Goal: Check status: Check status

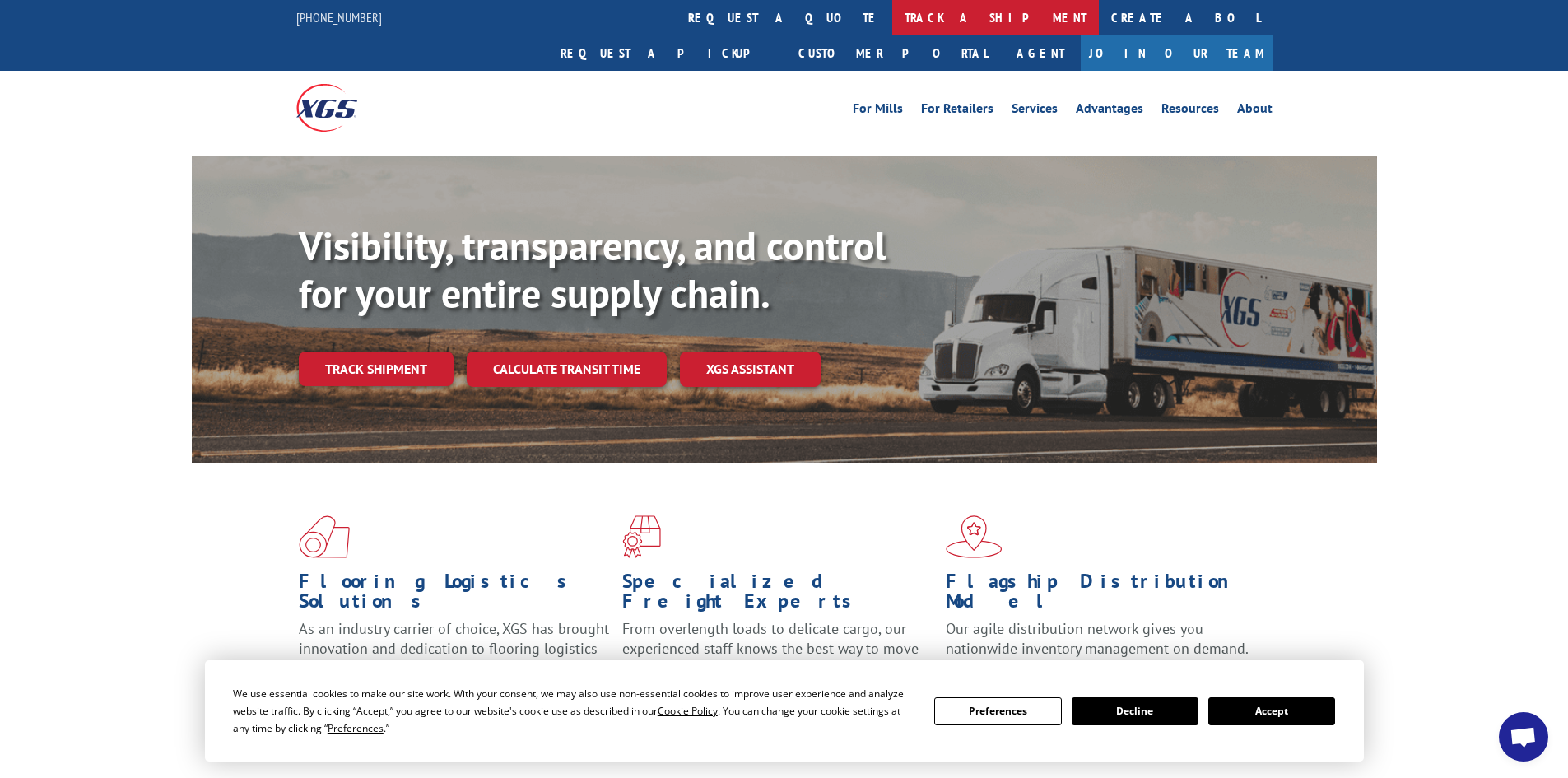
click at [892, 25] on link "track a shipment" at bounding box center [995, 18] width 206 height 36
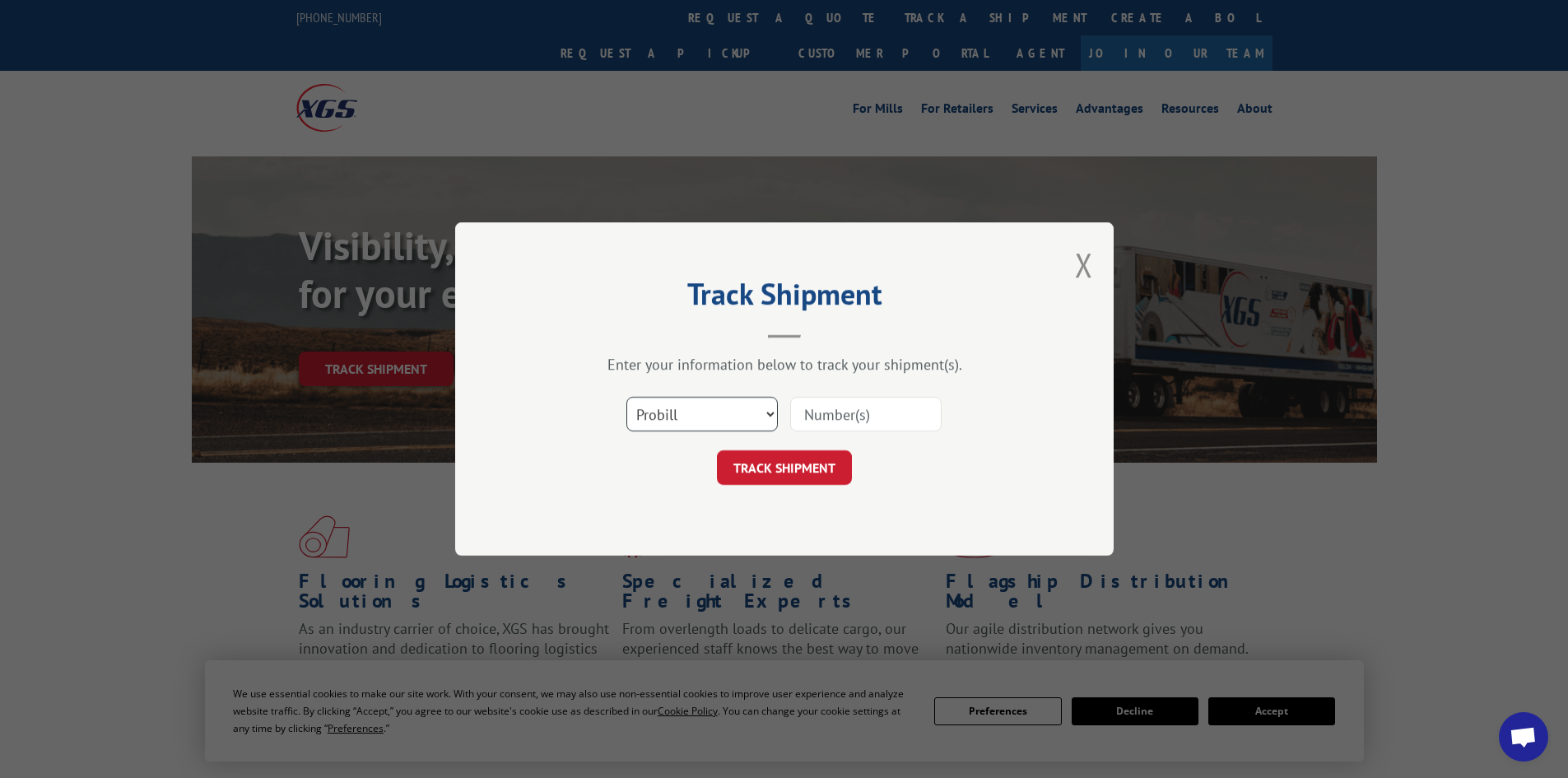
click at [701, 421] on select "Select category... Probill BOL PO" at bounding box center [701, 414] width 152 height 35
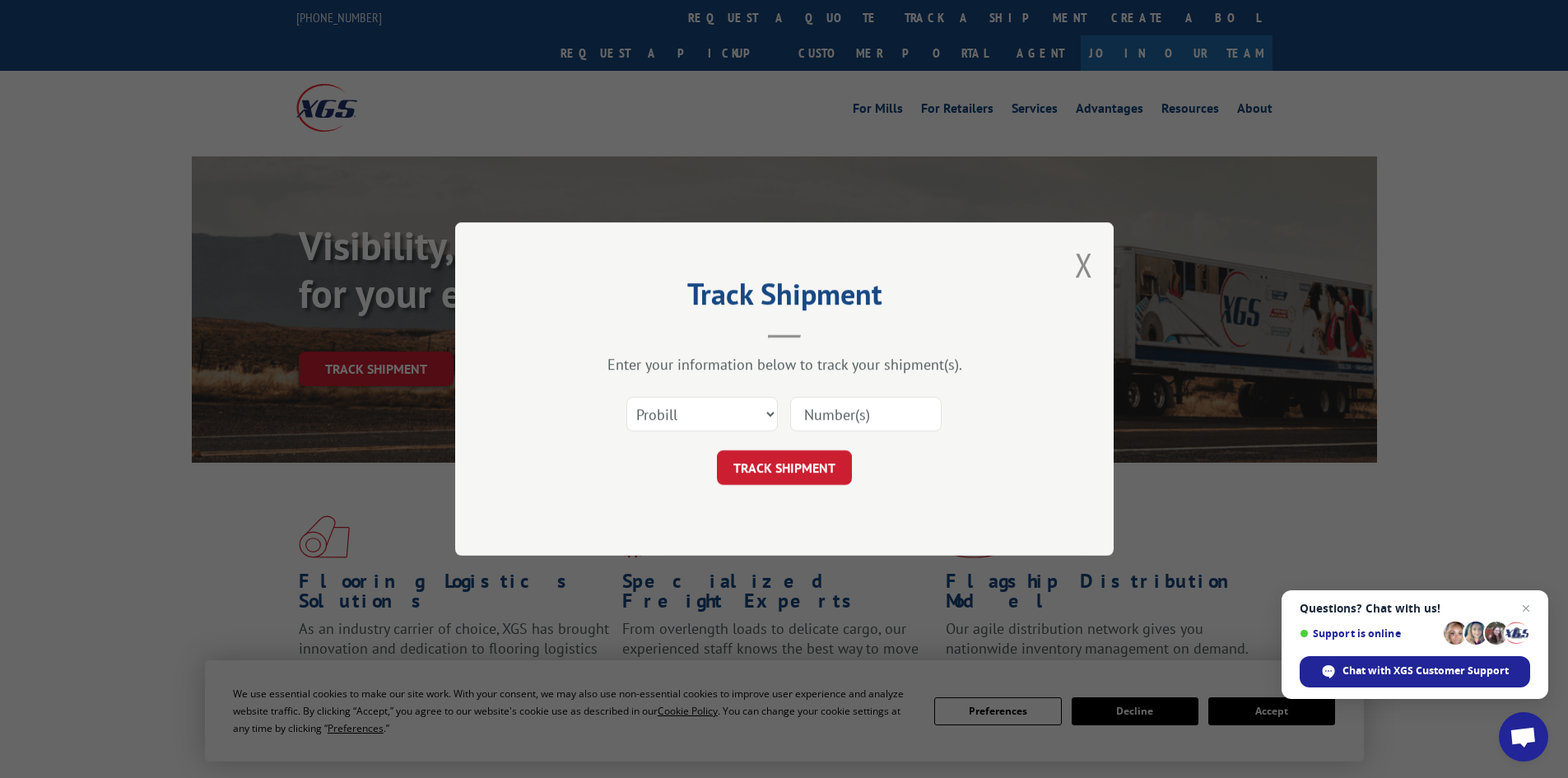
click at [831, 416] on input at bounding box center [866, 414] width 152 height 35
paste input "17687210"
type input "17687210"
click at [784, 459] on button "TRACK SHIPMENT" at bounding box center [784, 467] width 135 height 35
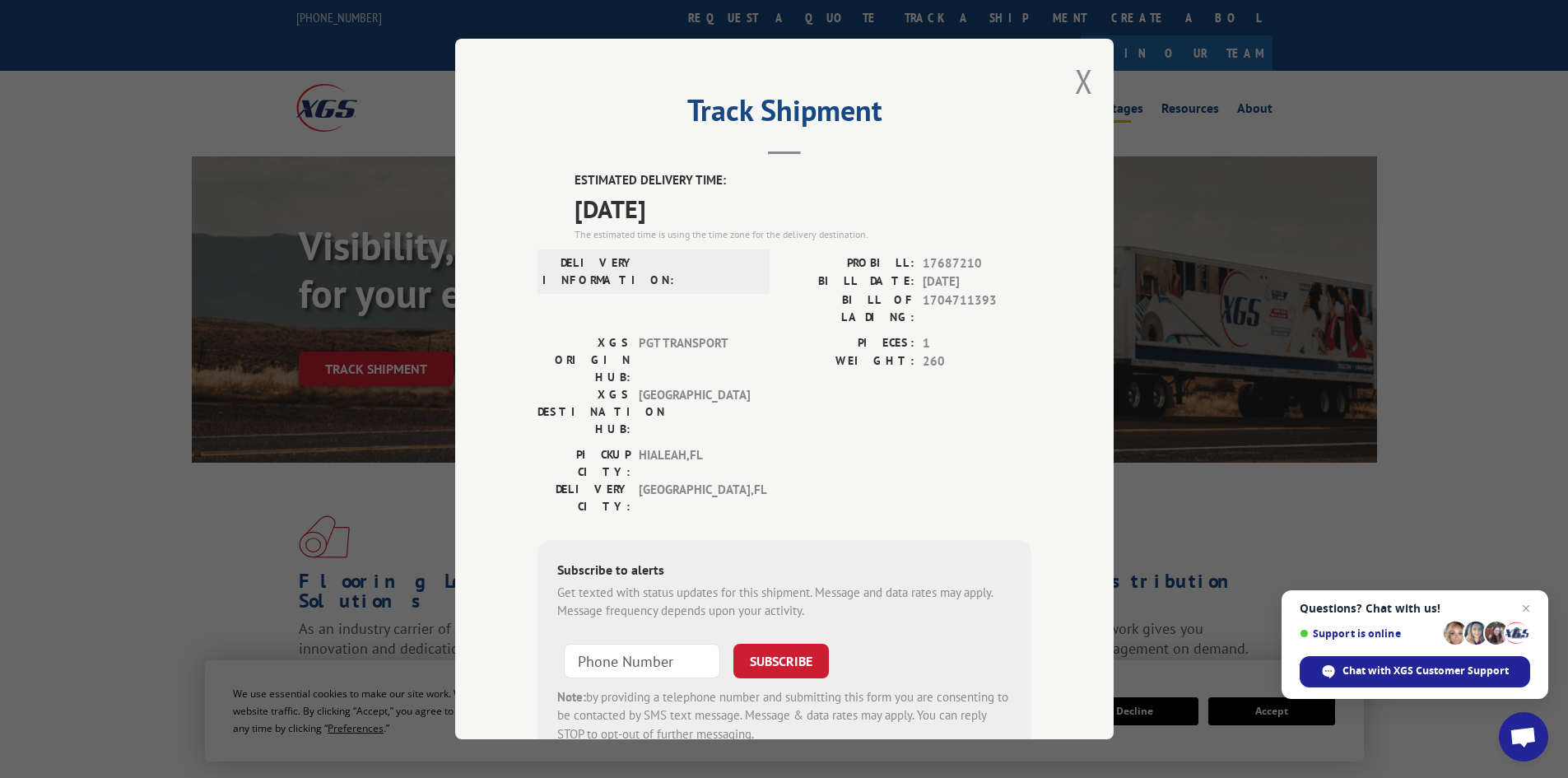
click at [1081, 81] on button "Close modal" at bounding box center [1083, 81] width 18 height 43
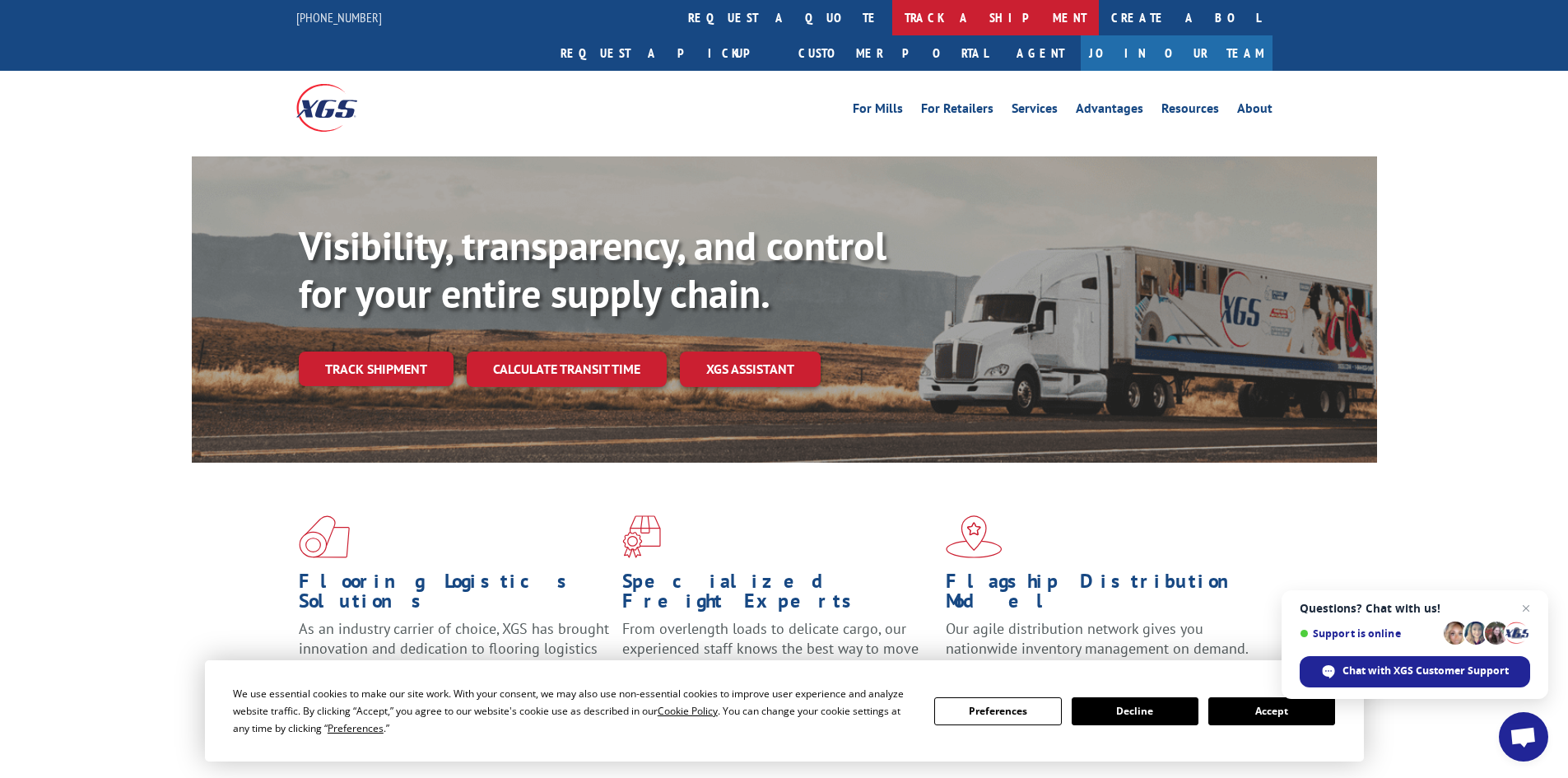
click at [892, 20] on link "track a shipment" at bounding box center [995, 18] width 206 height 36
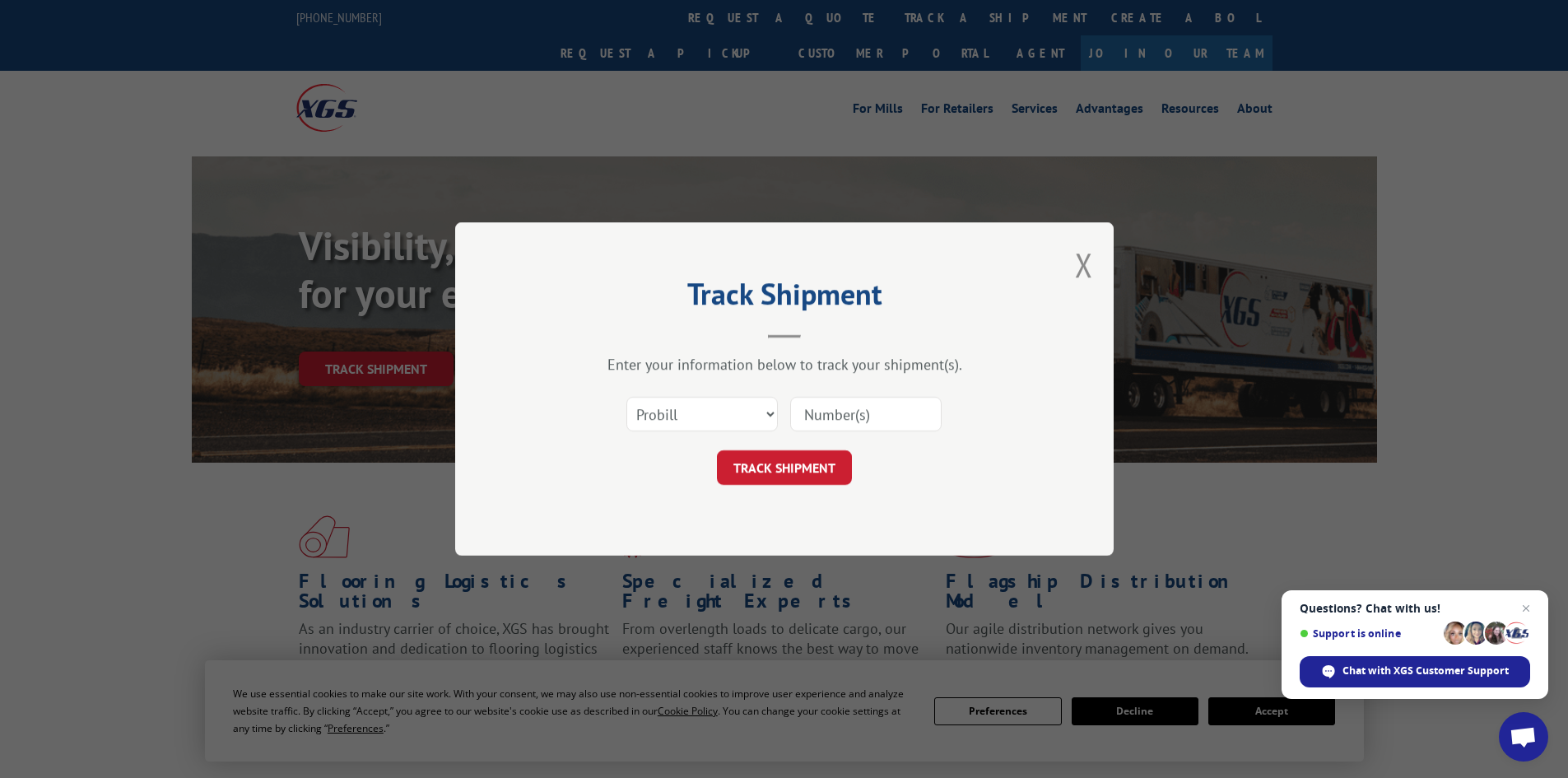
click at [845, 417] on input at bounding box center [866, 414] width 152 height 35
drag, startPoint x: 766, startPoint y: 411, endPoint x: 834, endPoint y: 437, distance: 72.8
click at [764, 411] on div "Select category... Probill BOL PO v" at bounding box center [784, 414] width 494 height 55
paste input "[URL][DOMAIN_NAME]"
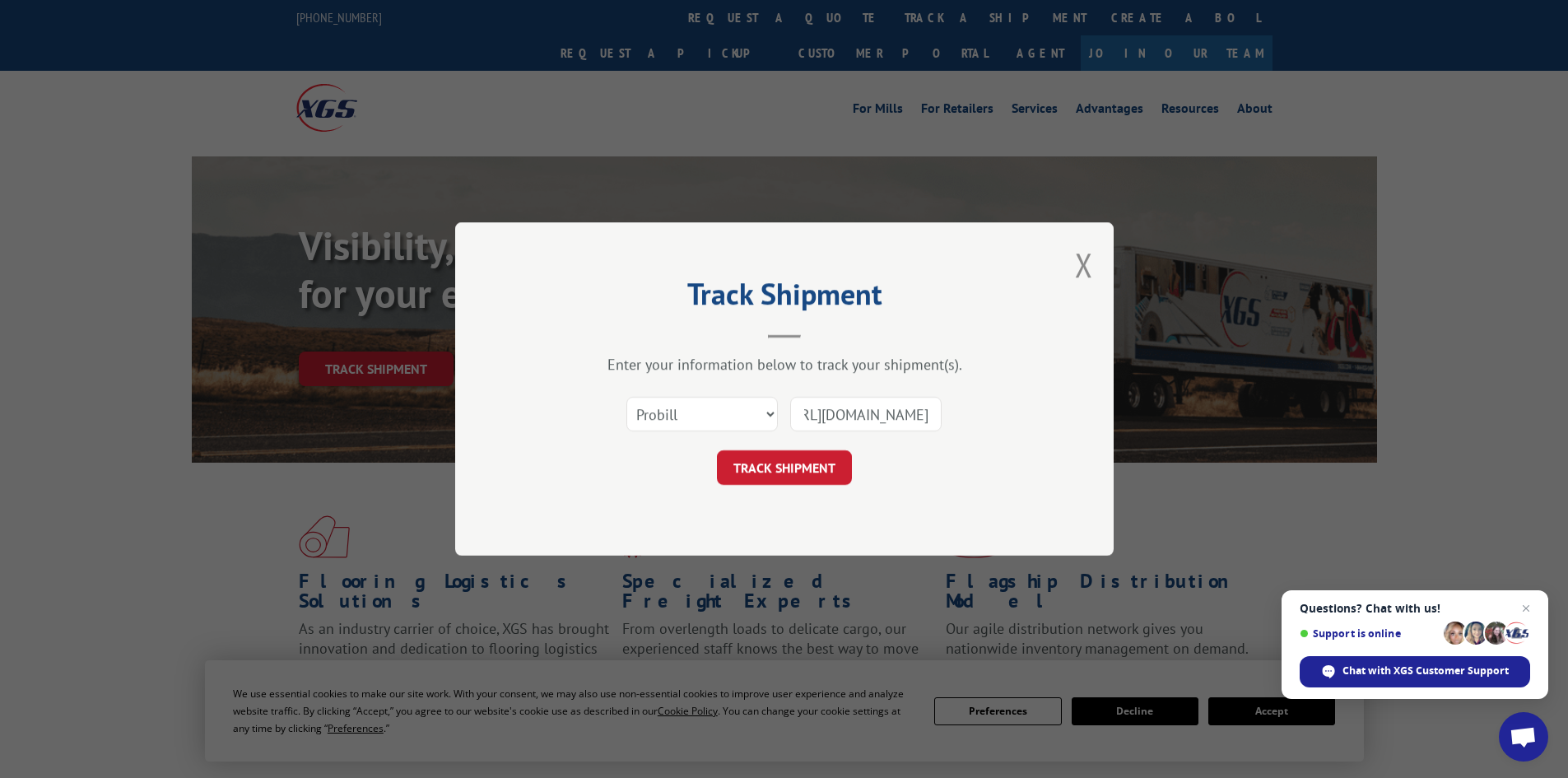
drag, startPoint x: 933, startPoint y: 413, endPoint x: 673, endPoint y: 353, distance: 266.8
click at [689, 396] on div "Select category... Probill BOL PO [URL][DOMAIN_NAME]" at bounding box center [784, 414] width 494 height 55
type input "17687210"
click button "TRACK SHIPMENT" at bounding box center [784, 467] width 135 height 35
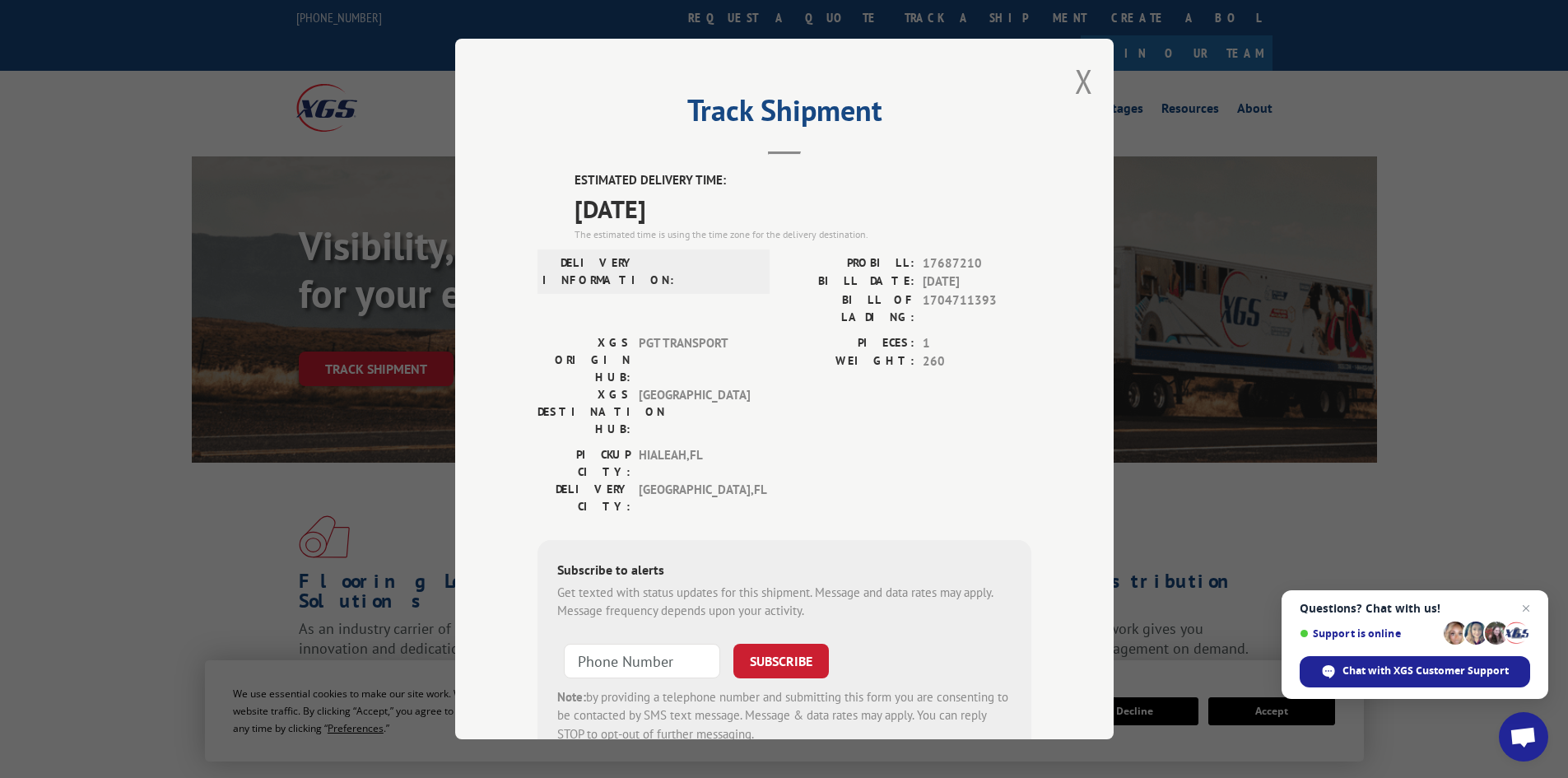
click at [951, 446] on div "[GEOGRAPHIC_DATA]: [GEOGRAPHIC_DATA] , [GEOGRAPHIC_DATA] [GEOGRAPHIC_DATA]: [GE…" at bounding box center [784, 485] width 494 height 77
